Goal: Book appointment/travel/reservation

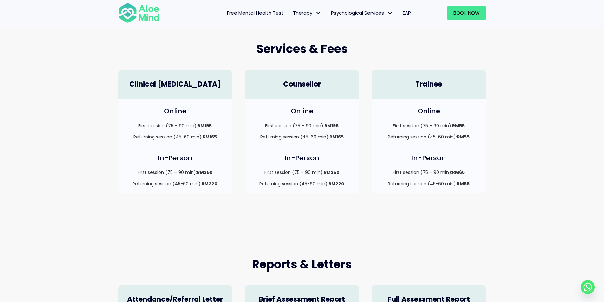
scroll to position [159, 0]
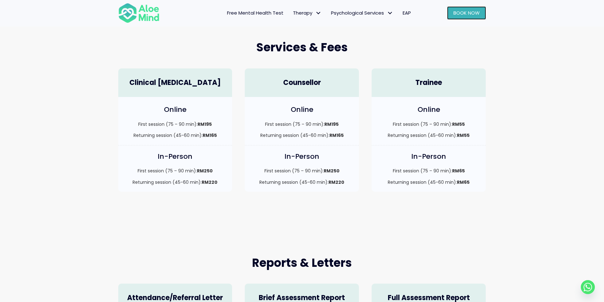
click at [465, 15] on span "Book Now" at bounding box center [467, 13] width 26 height 7
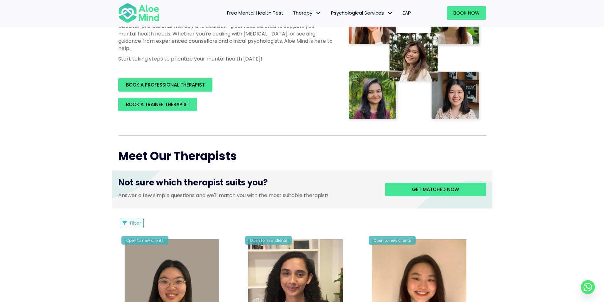
scroll to position [95, 0]
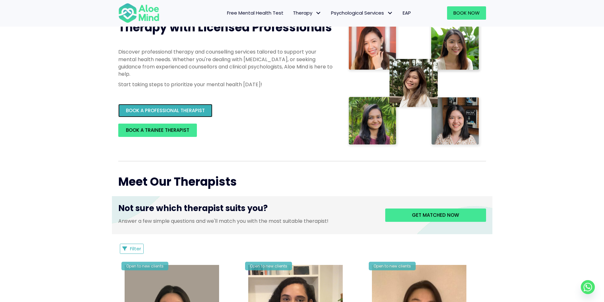
click at [149, 111] on span "BOOK A PROFESSIONAL THERAPIST" at bounding box center [165, 110] width 79 height 7
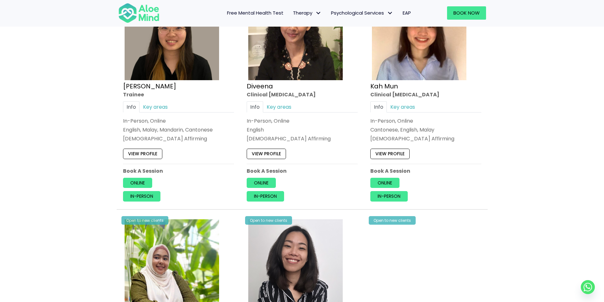
scroll to position [349, 0]
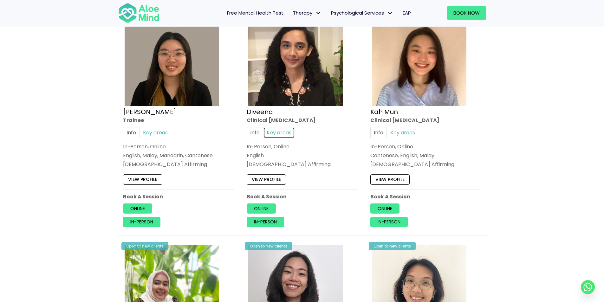
click at [269, 130] on link "Key areas" at bounding box center [279, 132] width 32 height 11
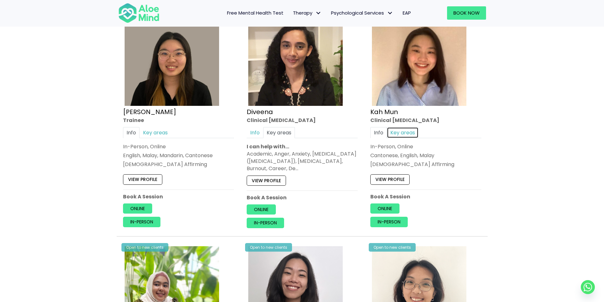
click at [408, 135] on link "Key areas" at bounding box center [403, 132] width 32 height 11
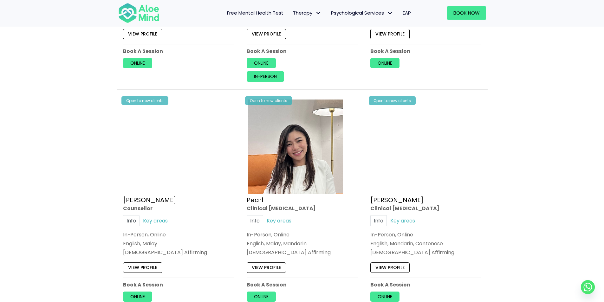
scroll to position [1205, 0]
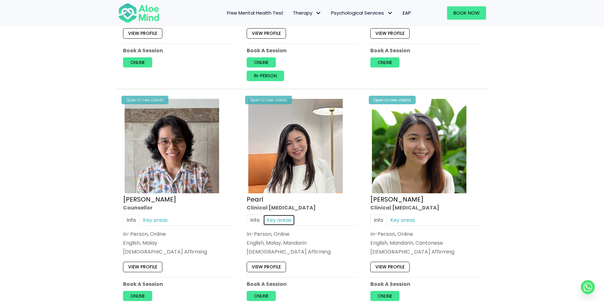
drag, startPoint x: 277, startPoint y: 218, endPoint x: 297, endPoint y: 215, distance: 20.0
click at [278, 219] on link "Key areas" at bounding box center [279, 220] width 32 height 11
click at [405, 222] on link "Key areas" at bounding box center [403, 220] width 32 height 11
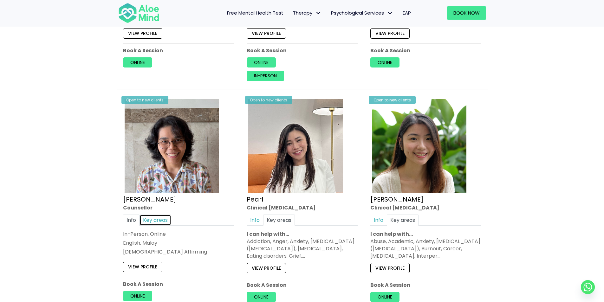
click at [154, 219] on link "Key areas" at bounding box center [156, 220] width 32 height 11
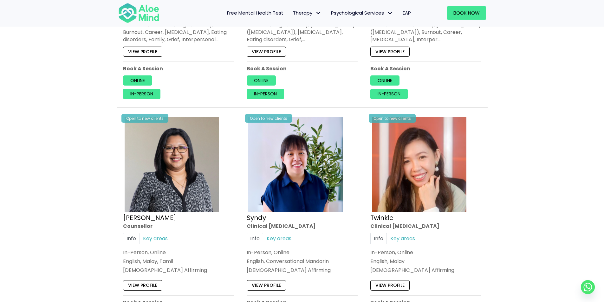
scroll to position [1459, 0]
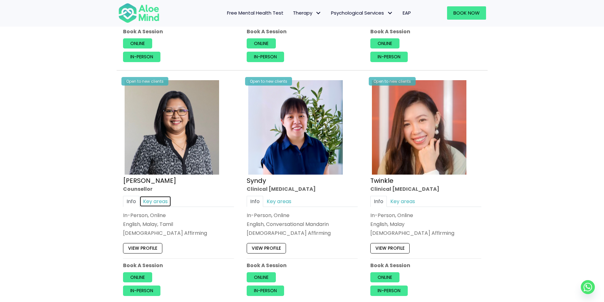
click at [151, 200] on link "Key areas" at bounding box center [156, 201] width 32 height 11
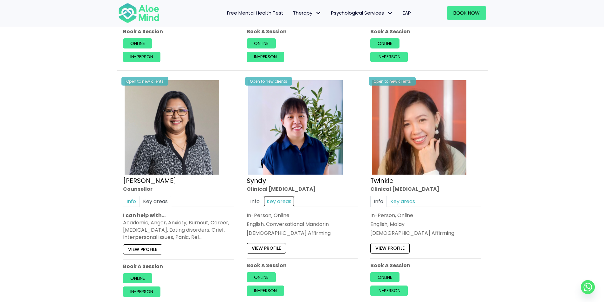
click at [273, 200] on link "Key areas" at bounding box center [279, 201] width 32 height 11
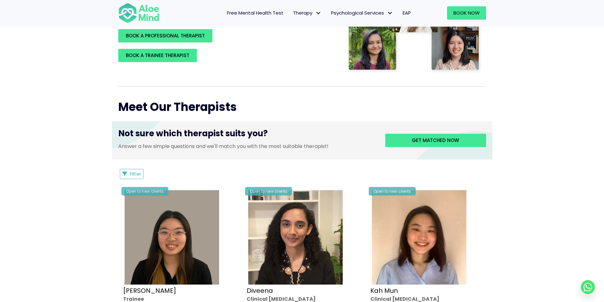
scroll to position [0, 0]
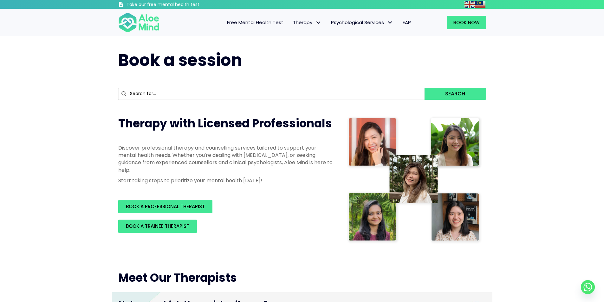
drag, startPoint x: 95, startPoint y: 180, endPoint x: 100, endPoint y: 133, distance: 46.8
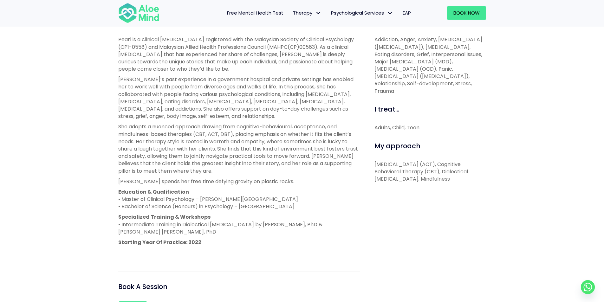
scroll to position [254, 0]
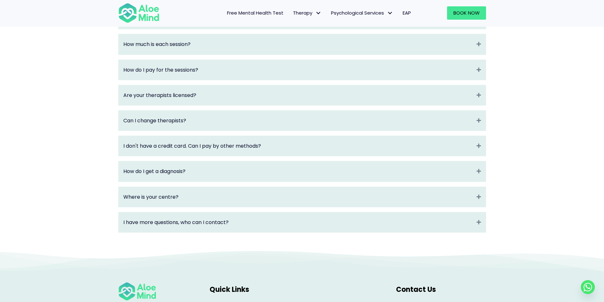
scroll to position [952, 0]
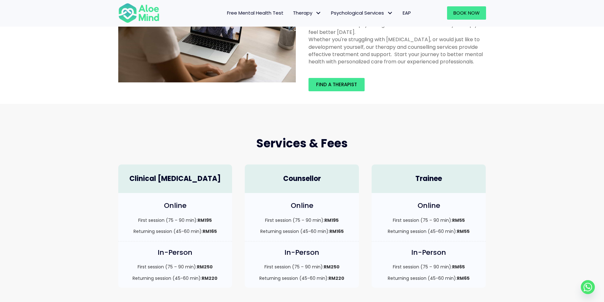
drag, startPoint x: 87, startPoint y: 156, endPoint x: 85, endPoint y: 107, distance: 49.2
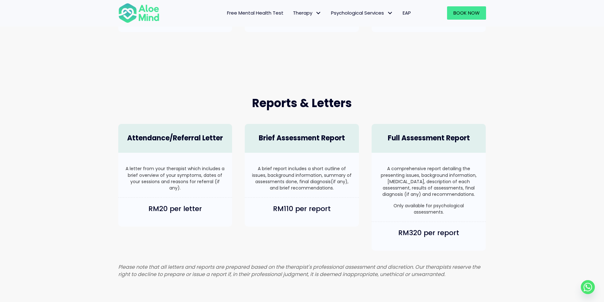
scroll to position [292, 0]
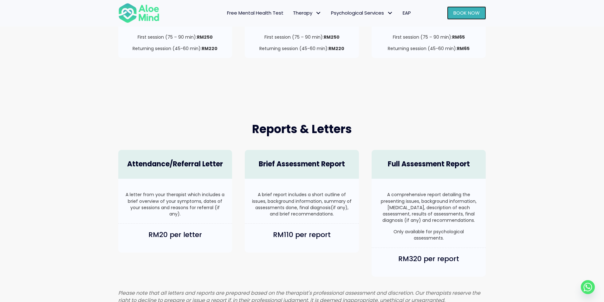
click at [475, 13] on span "Book Now" at bounding box center [467, 13] width 26 height 7
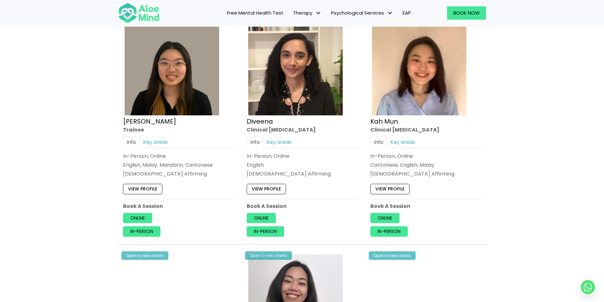
scroll to position [349, 0]
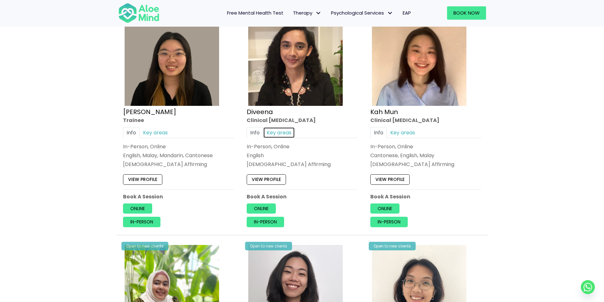
click at [271, 133] on link "Key areas" at bounding box center [279, 132] width 32 height 11
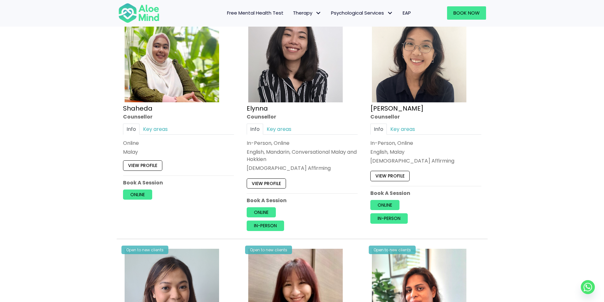
scroll to position [507, 0]
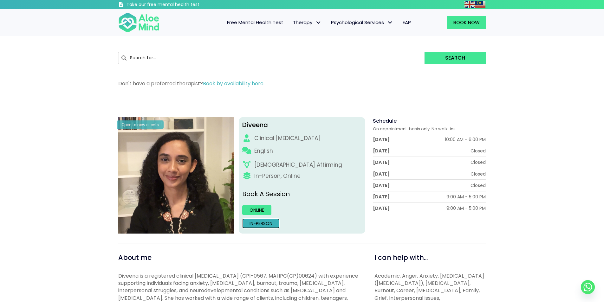
click at [262, 224] on link "In-person" at bounding box center [260, 224] width 37 height 10
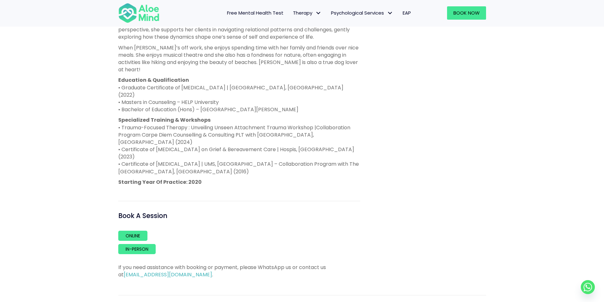
scroll to position [412, 0]
